Goal: Transaction & Acquisition: Purchase product/service

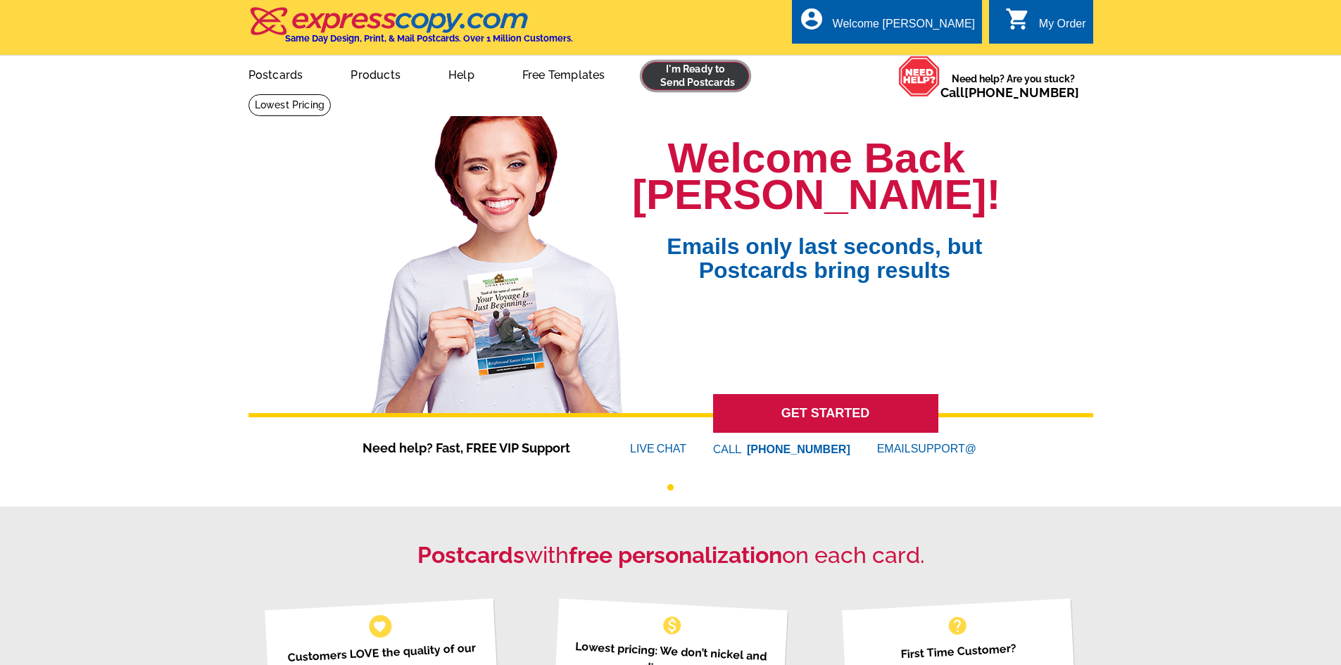
click at [676, 77] on link at bounding box center [696, 76] width 108 height 28
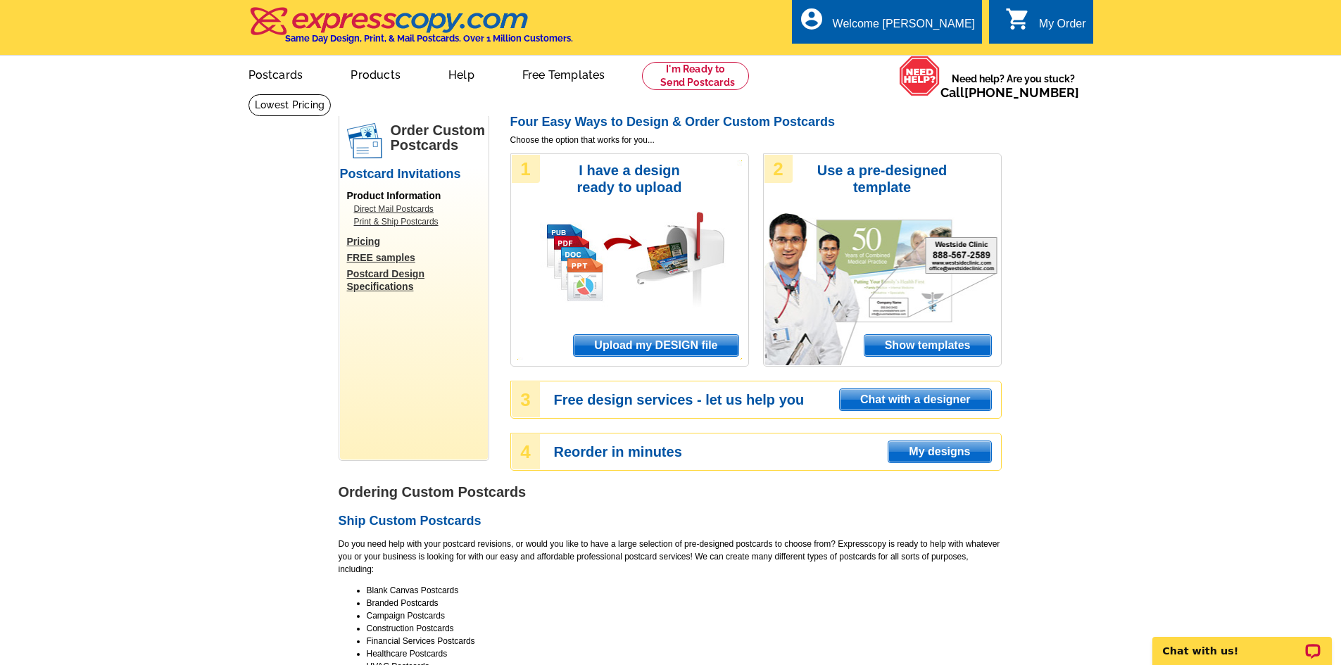
click at [689, 341] on span "Upload my DESIGN file" at bounding box center [656, 345] width 164 height 21
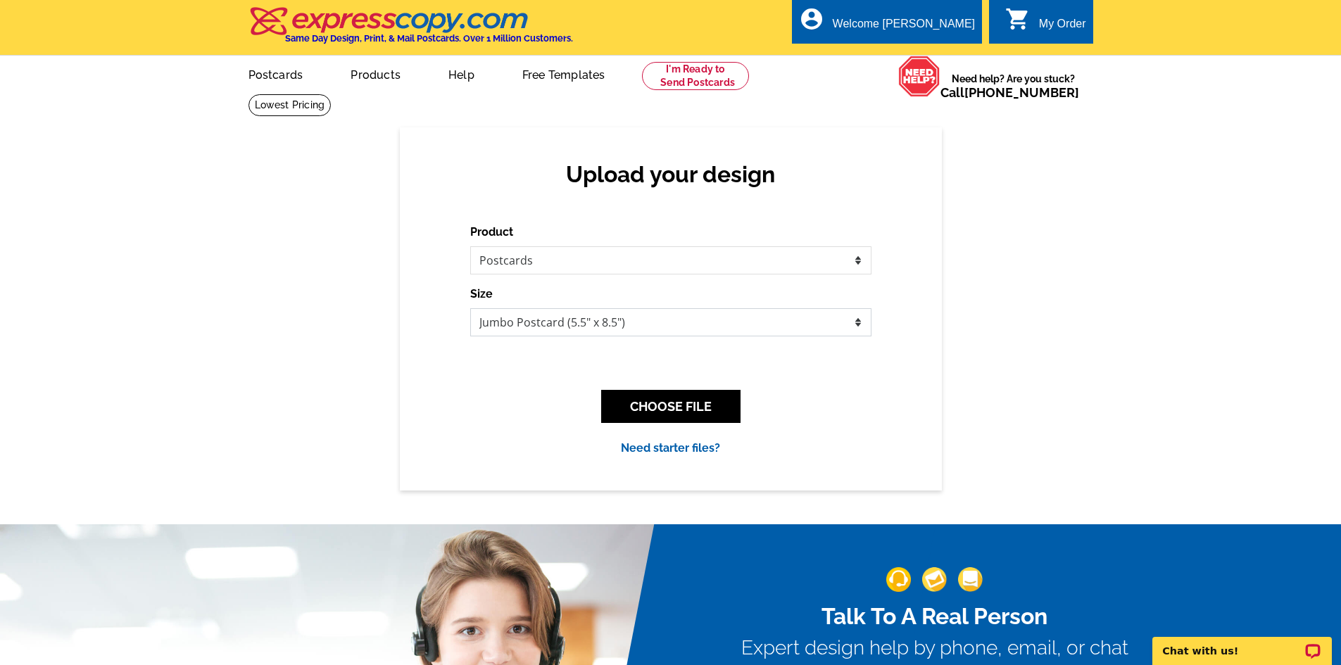
click at [742, 320] on select "Jumbo Postcard (5.5" x 8.5") Regular Postcard (4.25" x 5.6") Panoramic Postcard…" at bounding box center [670, 322] width 401 height 28
select select "1"
click at [470, 309] on select "Jumbo Postcard (5.5" x 8.5") Regular Postcard (4.25" x 5.6") Panoramic Postcard…" at bounding box center [670, 322] width 401 height 28
click at [666, 408] on button "CHOOSE FILE" at bounding box center [670, 406] width 139 height 33
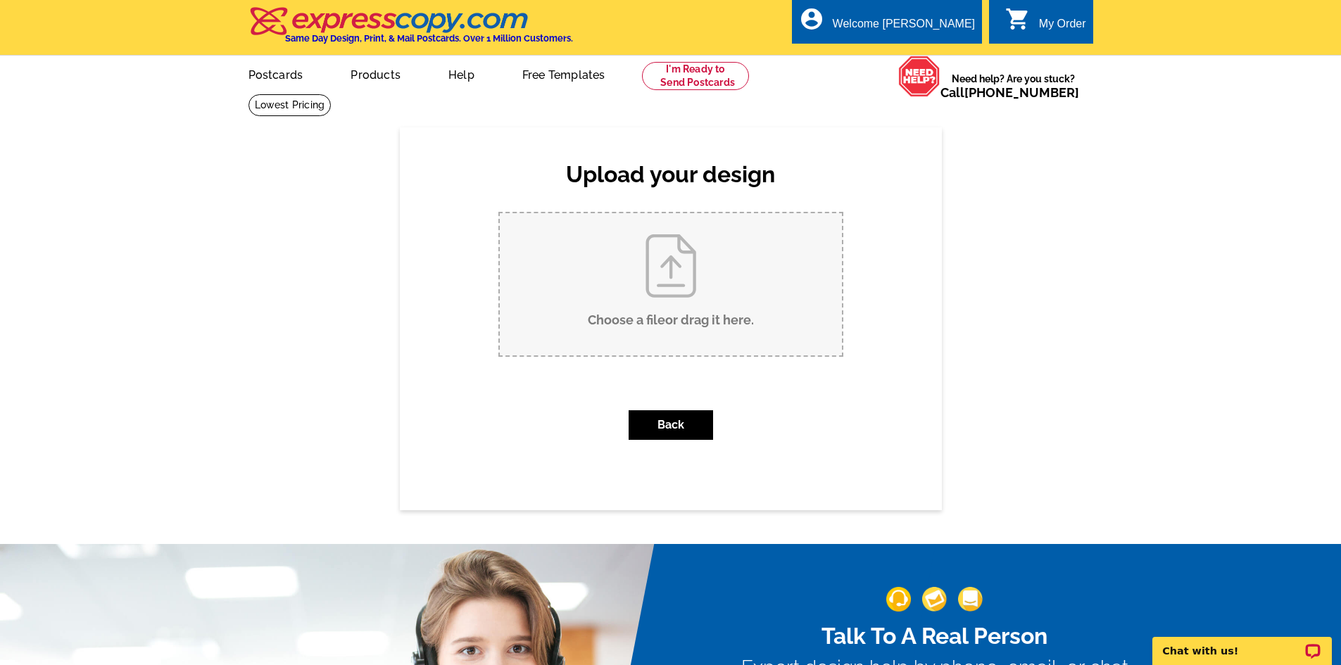
click at [679, 300] on input "Choose a file or drag it here ." at bounding box center [671, 284] width 342 height 142
type input "C:\fakepath\63083 Crusher Avenue #203 SOLD.pdf"
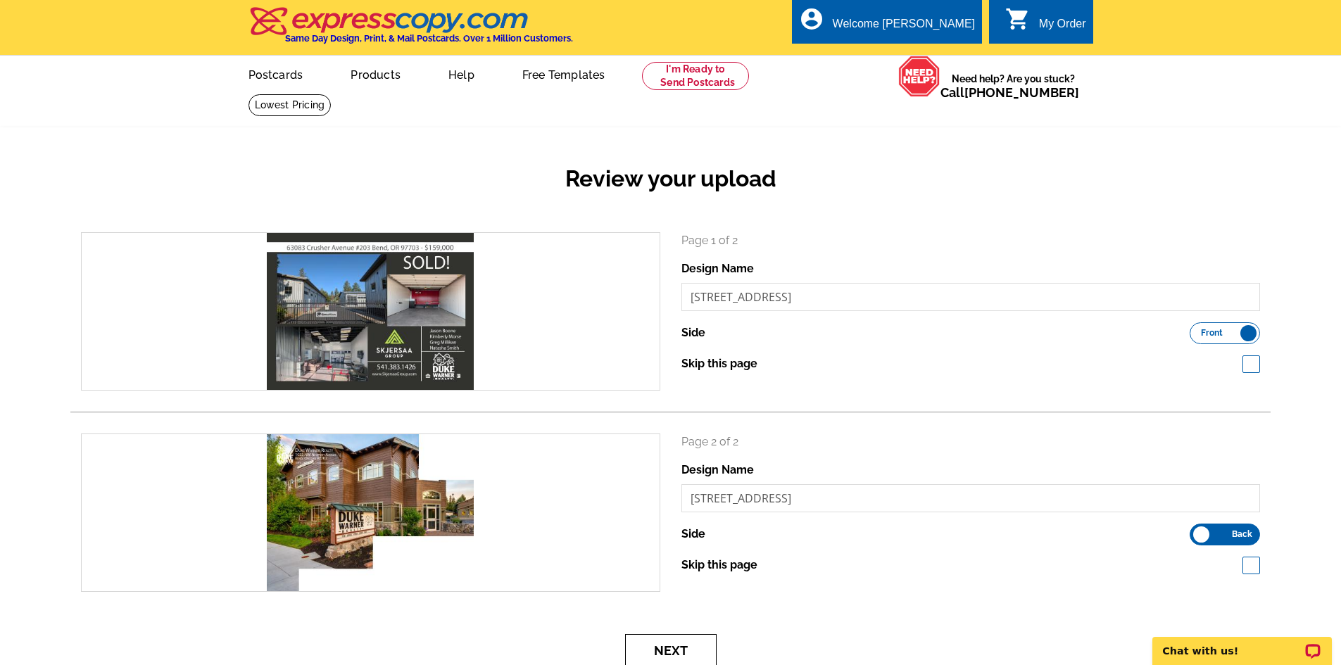
click at [684, 651] on button "Next" at bounding box center [671, 650] width 92 height 33
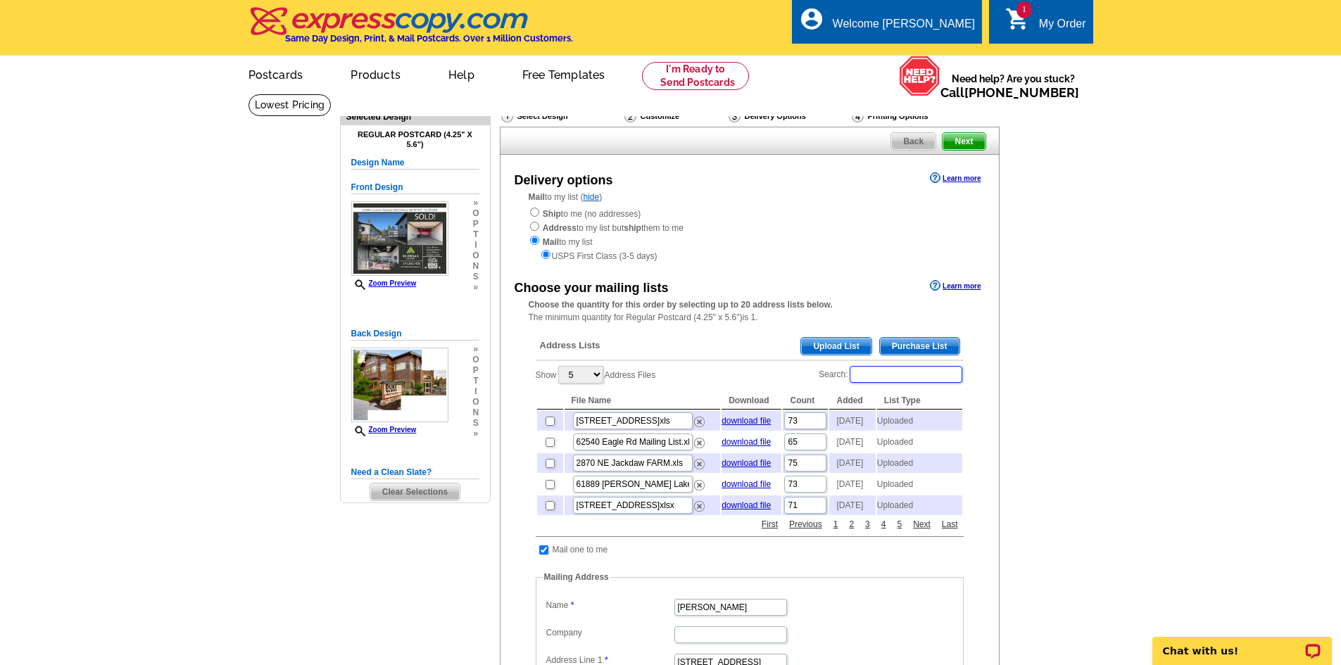
click at [865, 372] on input "Search:" at bounding box center [906, 374] width 113 height 17
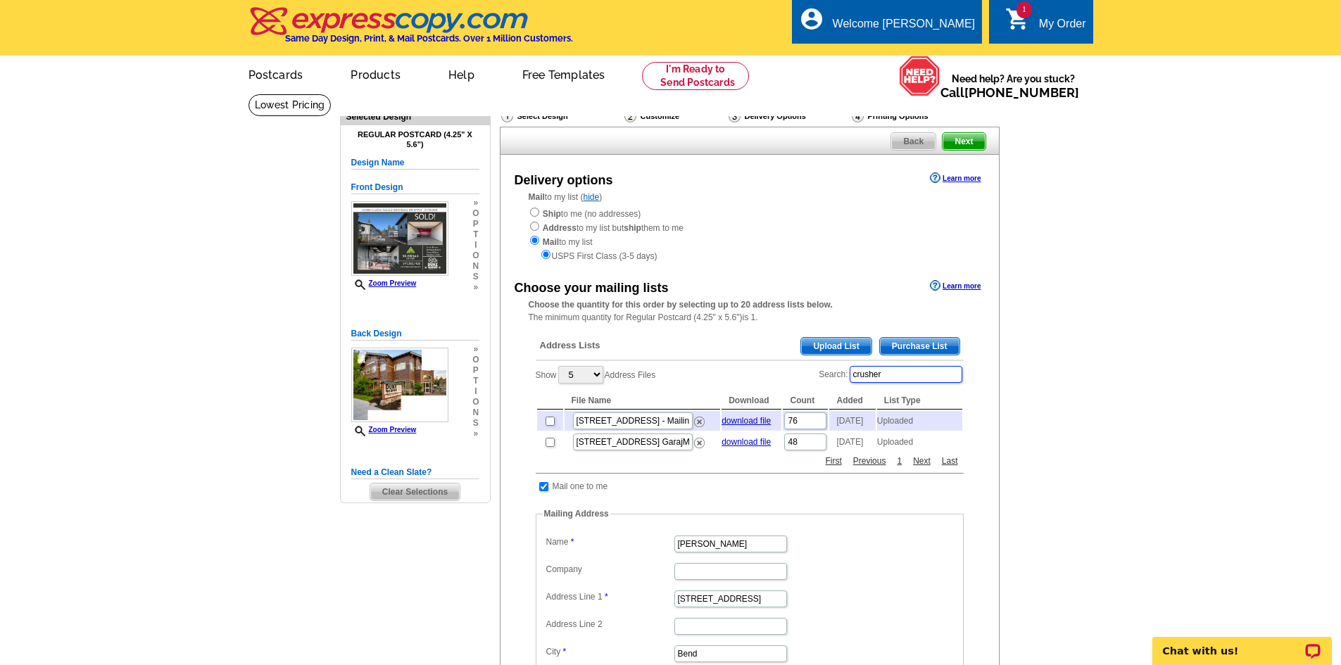
type input "crusher"
click at [548, 426] on input "checkbox" at bounding box center [550, 421] width 9 height 9
checkbox input "true"
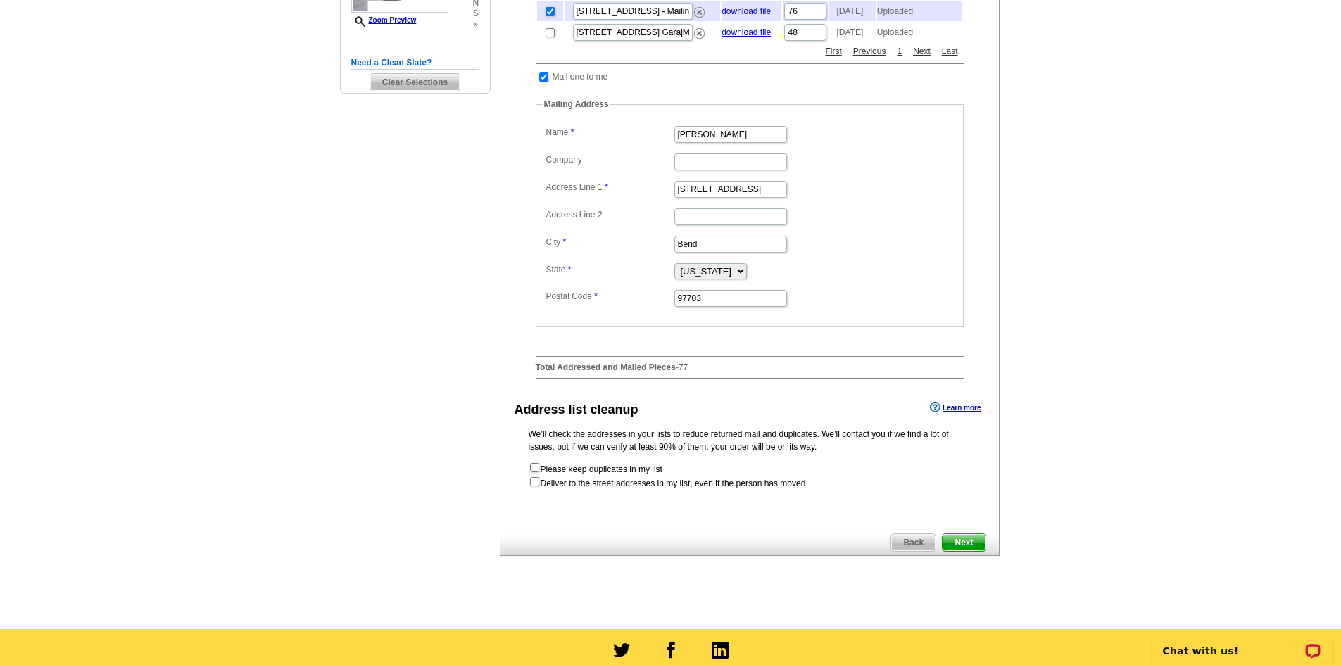
scroll to position [422, 0]
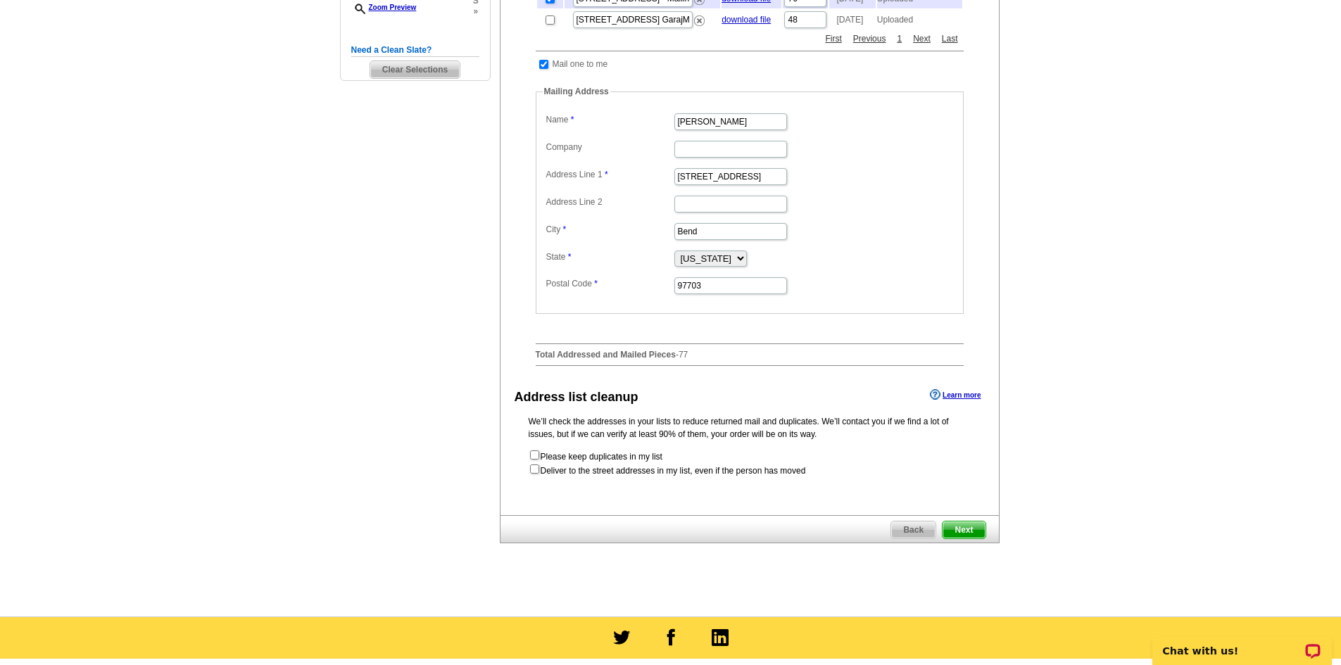
click at [965, 539] on span "Next" at bounding box center [964, 530] width 42 height 17
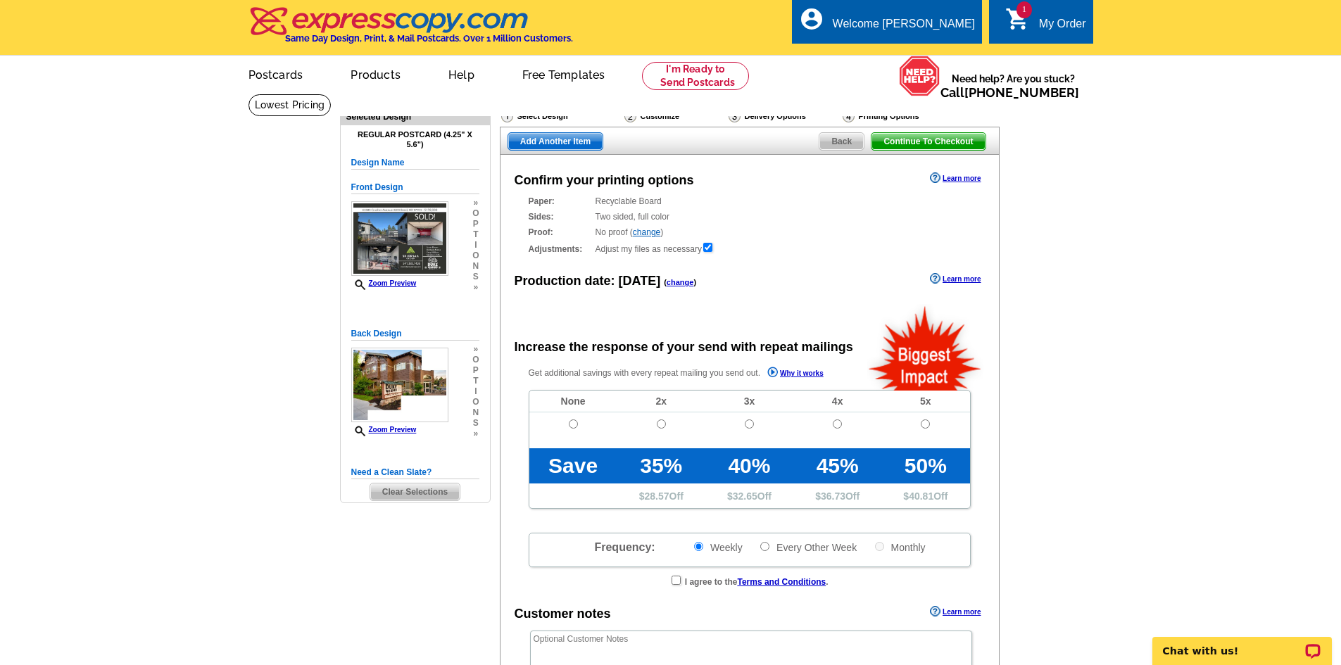
radio input "false"
click at [574, 422] on input "radio" at bounding box center [573, 424] width 9 height 9
radio input "true"
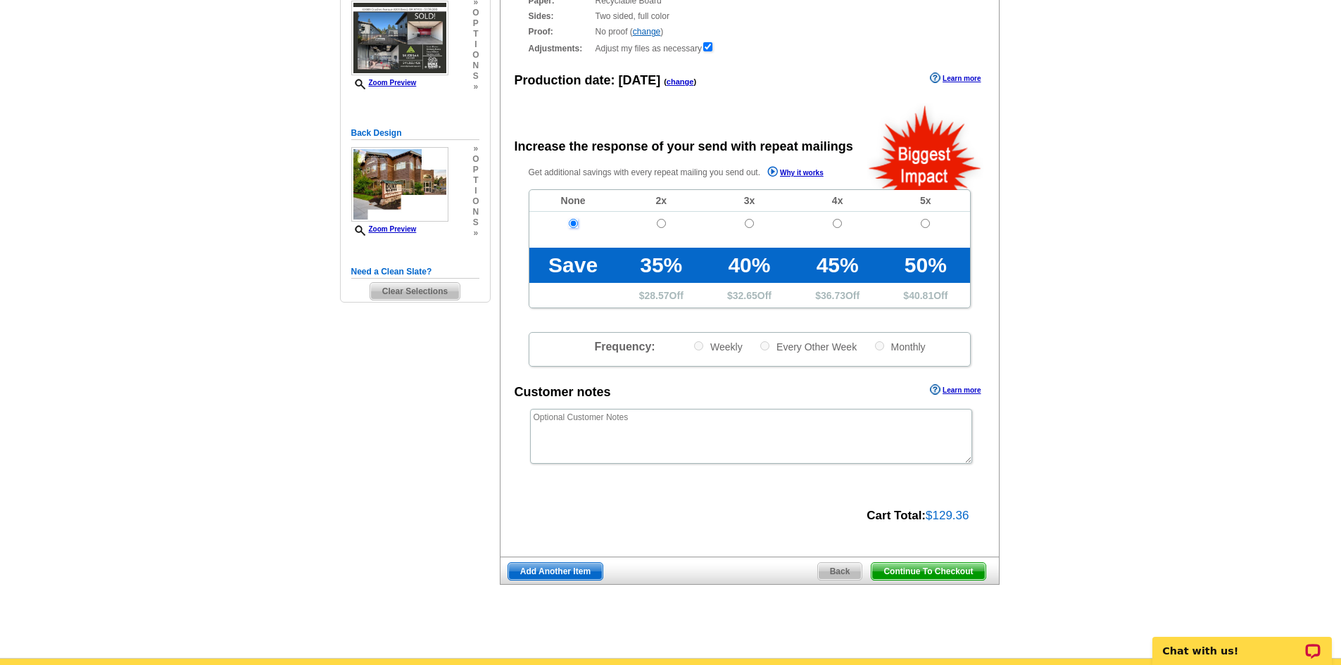
scroll to position [282, 0]
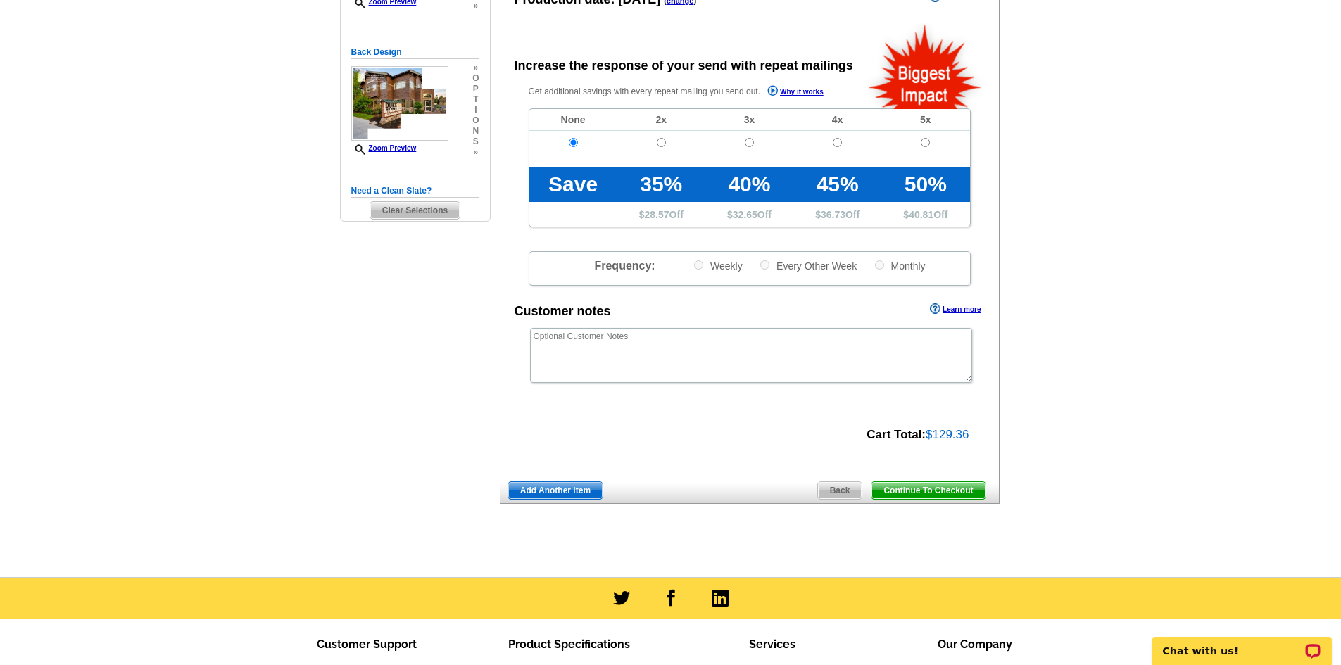
click at [965, 493] on span "Continue To Checkout" at bounding box center [927, 490] width 113 height 17
